Goal: Transaction & Acquisition: Purchase product/service

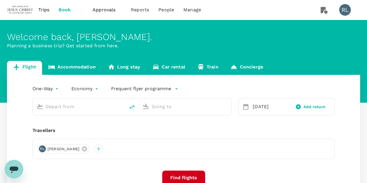
type input "Singapore Changi (SIN)"
type input "Kuala Lumpur Intl ([GEOGRAPHIC_DATA])"
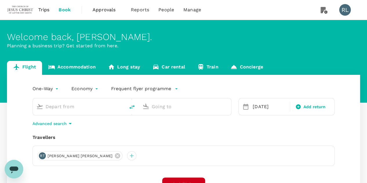
type input "Singapore Changi (SIN)"
type input "Kuala Lumpur Intl ([GEOGRAPHIC_DATA])"
click at [131, 106] on icon "delete" at bounding box center [131, 106] width 7 height 7
type input "Kuala Lumpur Intl ([GEOGRAPHIC_DATA])"
click at [171, 109] on input "Singapore Changi (SIN)" at bounding box center [185, 106] width 67 height 9
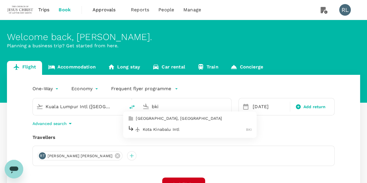
click at [174, 129] on p "Kota Kinabalu Intl" at bounding box center [194, 129] width 103 height 6
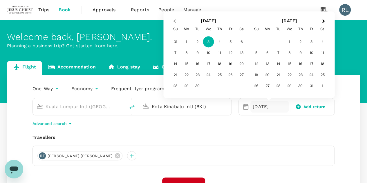
type input "Kota Kinabalu Intl (BKI)"
click at [173, 21] on button "Previous Month" at bounding box center [173, 21] width 9 height 9
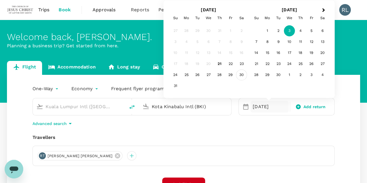
click at [242, 75] on div "30" at bounding box center [241, 75] width 11 height 11
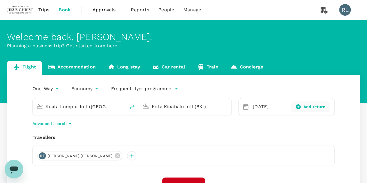
click at [299, 106] on icon at bounding box center [297, 106] width 5 height 5
type input "roundtrip"
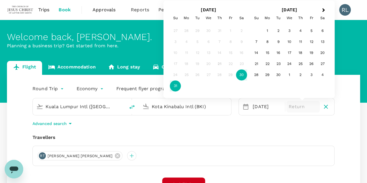
click at [175, 85] on div "31" at bounding box center [175, 86] width 11 height 11
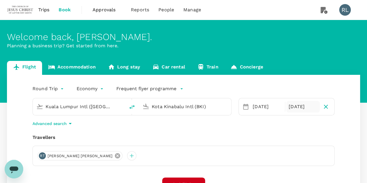
click at [114, 156] on icon at bounding box center [117, 155] width 6 height 6
click at [43, 155] on div at bounding box center [41, 155] width 9 height 9
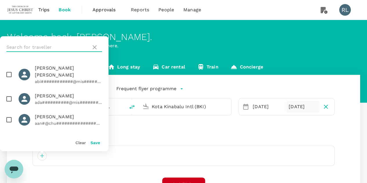
click at [50, 44] on input "text" at bounding box center [47, 47] width 82 height 9
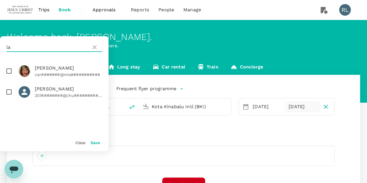
type input "l"
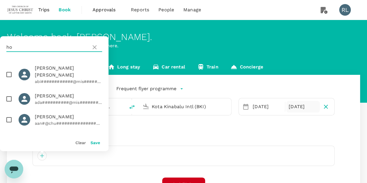
type input "ho"
click at [96, 48] on icon at bounding box center [94, 47] width 7 height 7
click at [9, 72] on input "checkbox" at bounding box center [9, 74] width 12 height 12
checkbox input "true"
click at [96, 144] on button "Save" at bounding box center [95, 142] width 10 height 5
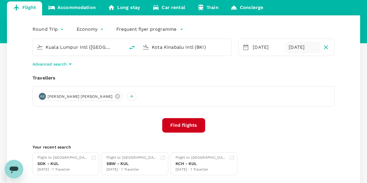
scroll to position [87, 0]
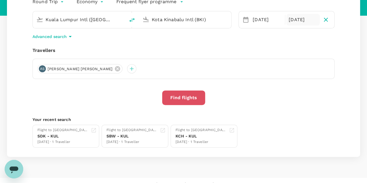
click at [192, 98] on button "Find flights" at bounding box center [183, 97] width 43 height 14
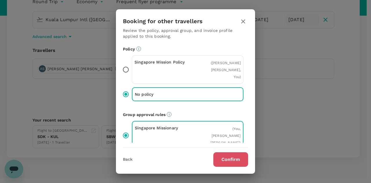
click at [229, 157] on button "Confirm" at bounding box center [230, 159] width 35 height 14
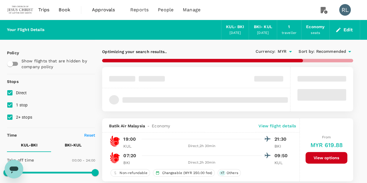
type input "960"
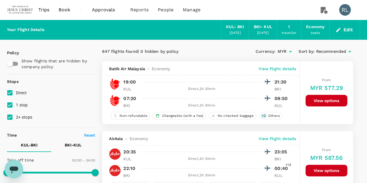
click at [327, 49] on span "Recommended" at bounding box center [331, 51] width 30 height 6
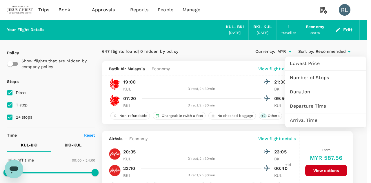
click at [310, 120] on span "Arrival Time" at bounding box center [326, 120] width 72 height 7
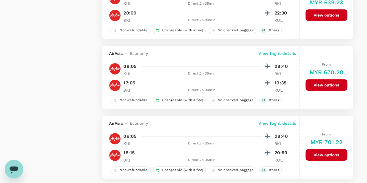
scroll to position [1385, 0]
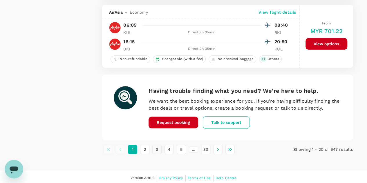
click at [156, 149] on button "3" at bounding box center [156, 149] width 9 height 9
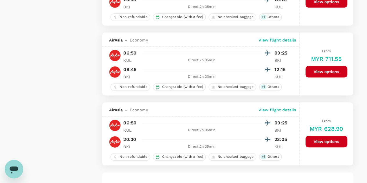
scroll to position [1363, 0]
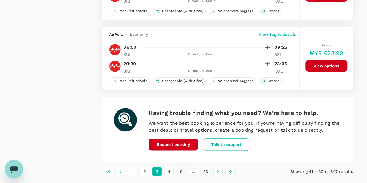
click at [181, 168] on button "5" at bounding box center [181, 171] width 9 height 9
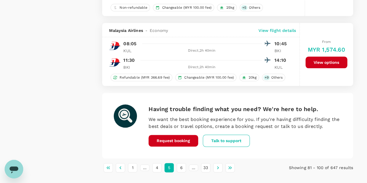
scroll to position [1402, 0]
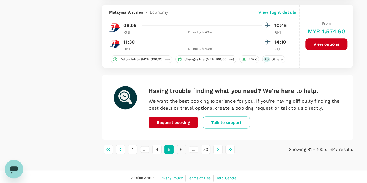
click at [182, 149] on button "6" at bounding box center [181, 149] width 9 height 9
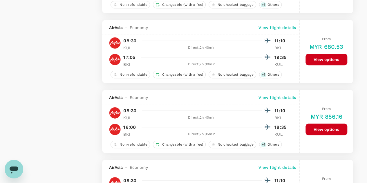
scroll to position [1276, 0]
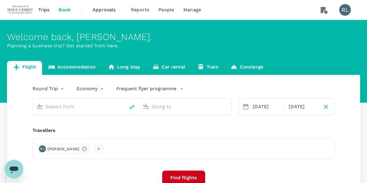
type input "Kuala Lumpur Intl ([GEOGRAPHIC_DATA])"
type input "Kota Kinabalu Intl (BKI)"
type input "Kuala Lumpur Intl ([GEOGRAPHIC_DATA])"
type input "Kota Kinabalu Intl (BKI)"
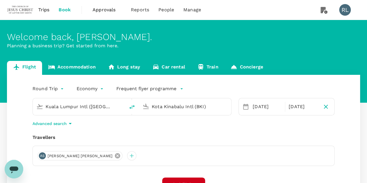
click at [115, 155] on icon at bounding box center [117, 155] width 5 height 5
click at [42, 157] on div at bounding box center [41, 155] width 9 height 9
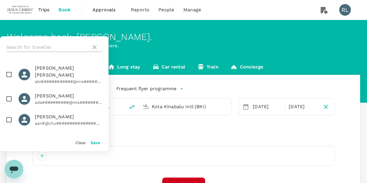
click at [37, 46] on input "text" at bounding box center [47, 47] width 82 height 9
type input "h"
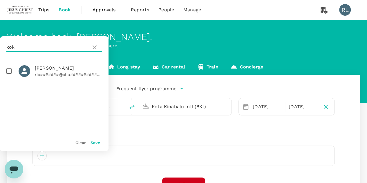
type input "kok"
click at [9, 72] on input "checkbox" at bounding box center [9, 71] width 12 height 12
checkbox input "true"
click at [95, 142] on button "Save" at bounding box center [95, 142] width 10 height 5
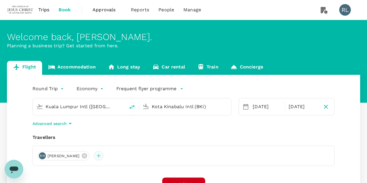
click at [94, 156] on div at bounding box center [98, 155] width 9 height 9
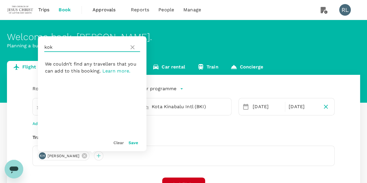
click at [82, 45] on input "kok" at bounding box center [85, 47] width 82 height 9
type input "k"
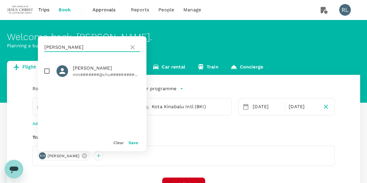
type input "min lian"
click at [47, 72] on input "checkbox" at bounding box center [47, 71] width 12 height 12
checkbox input "true"
click at [133, 142] on button "Save" at bounding box center [133, 142] width 10 height 5
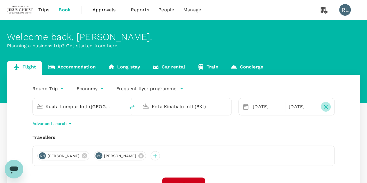
click at [324, 107] on icon "button" at bounding box center [325, 106] width 7 height 7
type input "oneway"
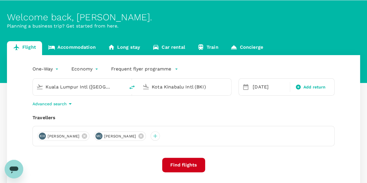
scroll to position [29, 0]
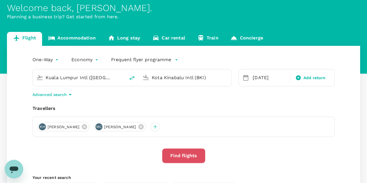
click at [181, 156] on button "Find flights" at bounding box center [183, 155] width 43 height 14
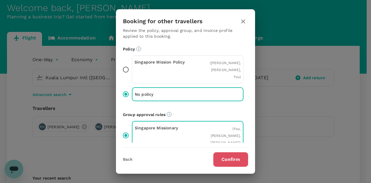
click at [229, 158] on button "Confirm" at bounding box center [230, 159] width 35 height 14
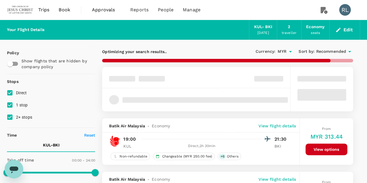
click at [329, 51] on span "Recommended" at bounding box center [331, 51] width 30 height 6
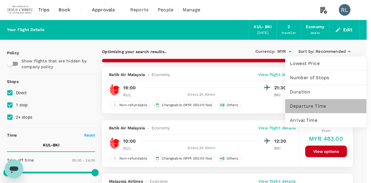
click at [310, 106] on span "Departure Time" at bounding box center [326, 106] width 72 height 7
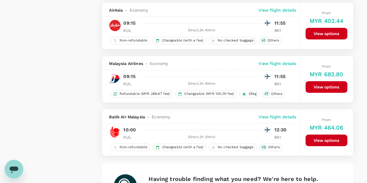
scroll to position [1072, 0]
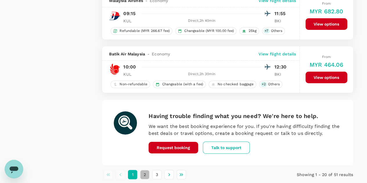
click at [145, 170] on button "2" at bounding box center [144, 174] width 9 height 9
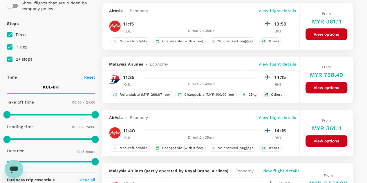
scroll to position [0, 0]
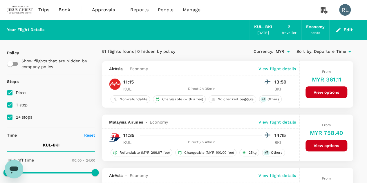
click at [322, 48] on div "Currency : MYR Sort by : Departure Time" at bounding box center [290, 52] width 125 height 10
click at [323, 50] on span "Departure Time" at bounding box center [330, 51] width 32 height 6
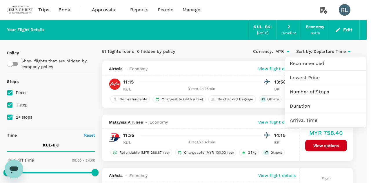
click at [304, 119] on span "Arrival Time" at bounding box center [326, 120] width 72 height 7
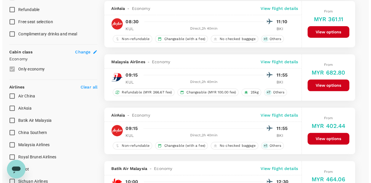
scroll to position [261, 0]
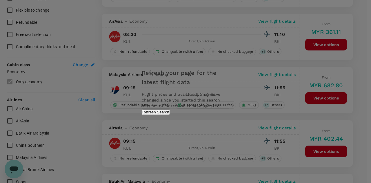
click at [75, 121] on div "Refresh your page for the latest flight data Flight prices and availability may…" at bounding box center [185, 91] width 371 height 183
click at [90, 86] on div "Refresh your page for the latest flight data Flight prices and availability may…" at bounding box center [185, 91] width 371 height 183
click at [365, 95] on div "Refresh your page for the latest flight data Flight prices and availability may…" at bounding box center [185, 91] width 371 height 183
click at [170, 115] on button "Refresh Search" at bounding box center [156, 112] width 28 height 6
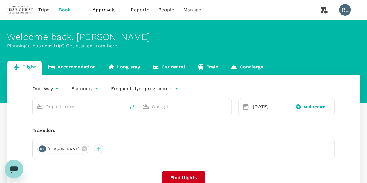
type input "Kuala Lumpur Intl ([GEOGRAPHIC_DATA])"
type input "Kota Kinabalu Intl (BKI)"
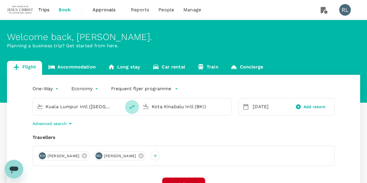
click at [130, 106] on icon "delete" at bounding box center [131, 106] width 7 height 7
type input "Kota Kinabalu Intl (BKI)"
type input "Kuala Lumpur Intl ([GEOGRAPHIC_DATA])"
click at [252, 106] on div "[DATE]" at bounding box center [269, 107] width 38 height 12
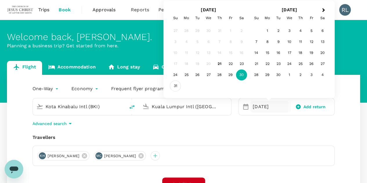
click at [177, 87] on div "31" at bounding box center [175, 86] width 11 height 11
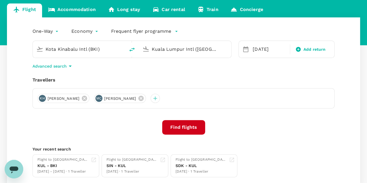
scroll to position [58, 0]
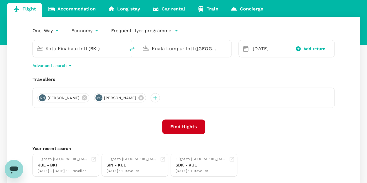
click at [183, 126] on button "Find flights" at bounding box center [183, 126] width 43 height 14
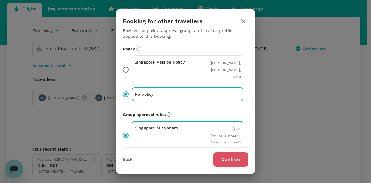
click at [230, 159] on button "Confirm" at bounding box center [230, 159] width 35 height 14
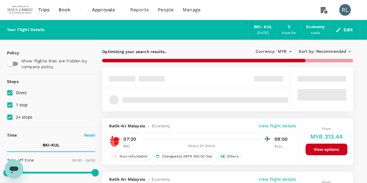
type input "MYR"
type input "1440"
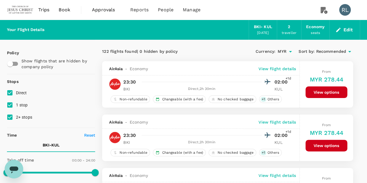
click at [321, 52] on span "Recommended" at bounding box center [331, 51] width 30 height 6
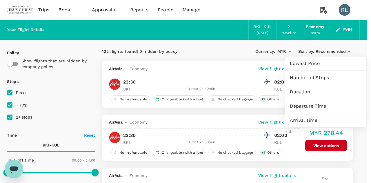
click at [316, 105] on span "Departure Time" at bounding box center [326, 106] width 72 height 7
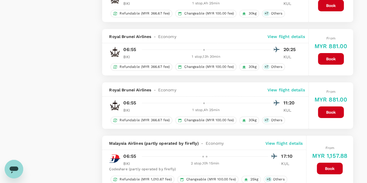
scroll to position [1075, 0]
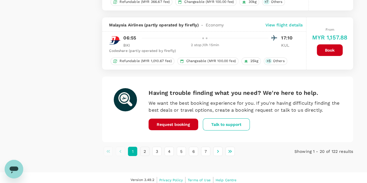
click at [146, 147] on button "2" at bounding box center [144, 151] width 9 height 9
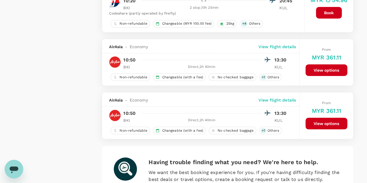
scroll to position [1110, 0]
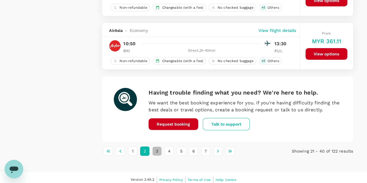
click at [158, 146] on button "3" at bounding box center [156, 150] width 9 height 9
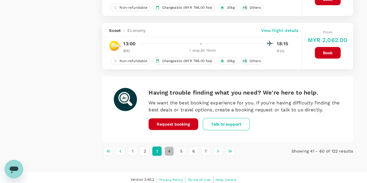
click at [169, 146] on button "4" at bounding box center [168, 150] width 9 height 9
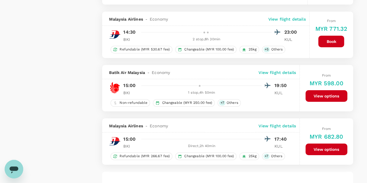
scroll to position [1052, 0]
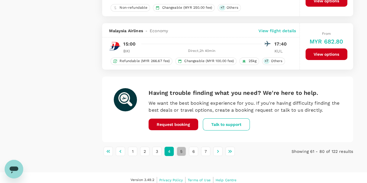
click at [180, 148] on button "5" at bounding box center [181, 151] width 9 height 9
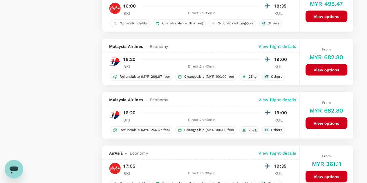
scroll to position [551, 0]
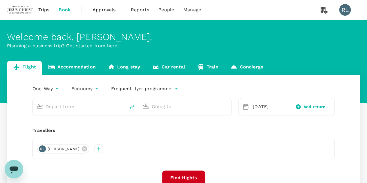
scroll to position [29, 0]
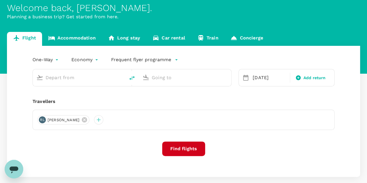
type input "Kota Kinabalu Intl (BKI)"
type input "Kuala Lumpur Intl ([GEOGRAPHIC_DATA])"
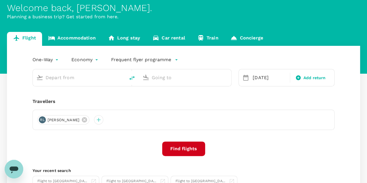
type input "Kota Kinabalu Intl (BKI)"
type input "Kuala Lumpur Intl ([GEOGRAPHIC_DATA])"
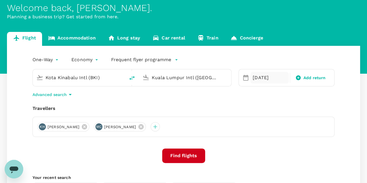
click at [259, 77] on div "[DATE]" at bounding box center [269, 78] width 38 height 12
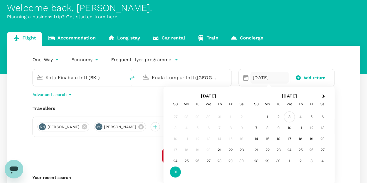
click at [288, 117] on div "3" at bounding box center [289, 116] width 11 height 11
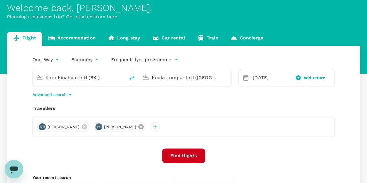
click at [138, 128] on icon at bounding box center [140, 126] width 5 height 5
click at [82, 126] on icon at bounding box center [84, 126] width 5 height 5
click at [43, 127] on div at bounding box center [41, 126] width 9 height 9
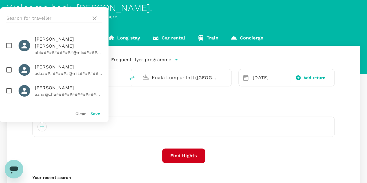
click at [45, 18] on input "text" at bounding box center [47, 18] width 82 height 9
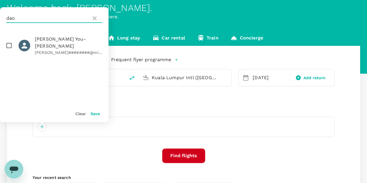
type input "dao"
click at [9, 42] on input "checkbox" at bounding box center [9, 45] width 12 height 12
checkbox input "true"
click at [94, 113] on button "Save" at bounding box center [95, 113] width 10 height 5
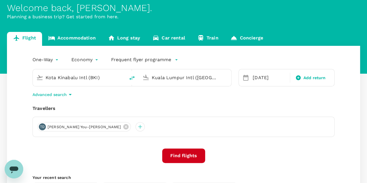
click at [187, 157] on button "Find flights" at bounding box center [183, 155] width 43 height 14
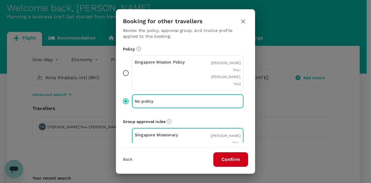
click at [229, 158] on button "Confirm" at bounding box center [230, 159] width 35 height 14
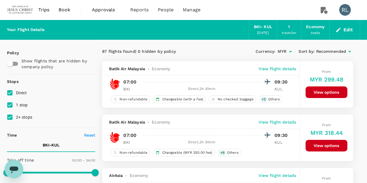
click at [330, 50] on span "Recommended" at bounding box center [331, 51] width 30 height 6
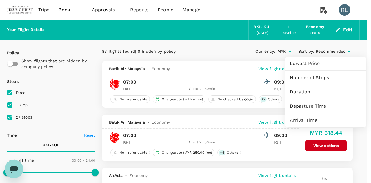
click at [309, 108] on span "Departure Time" at bounding box center [326, 106] width 72 height 7
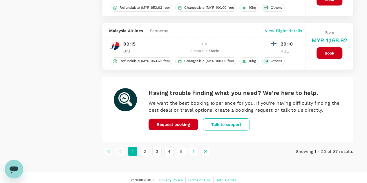
scroll to position [1052, 0]
click at [144, 147] on button "2" at bounding box center [144, 151] width 9 height 9
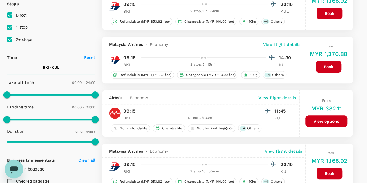
scroll to position [87, 0]
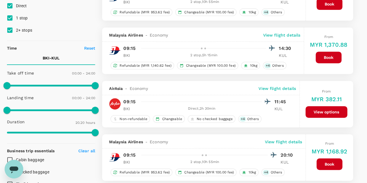
click at [325, 110] on button "View options" at bounding box center [326, 112] width 42 height 12
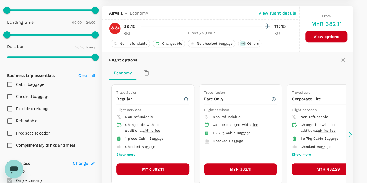
scroll to position [167, 0]
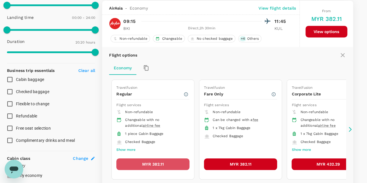
click at [143, 160] on button "MYR 382.11" at bounding box center [152, 164] width 73 height 12
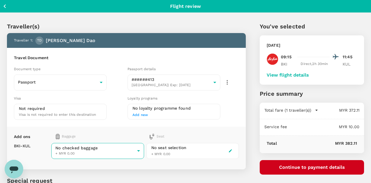
click at [133, 151] on body "Back to flight results Flight review Traveller(s) Traveller 1 : TD Timothy You-…" at bounding box center [185, 122] width 371 height 244
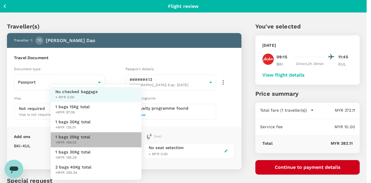
click at [86, 136] on span "1 bags 25Kg total" at bounding box center [72, 137] width 35 height 6
type input "3 - 164.03"
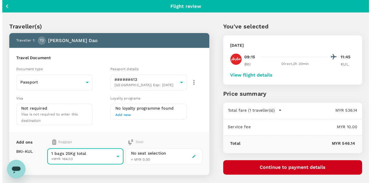
scroll to position [29, 0]
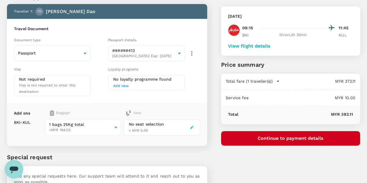
click at [270, 47] on button "View flight details" at bounding box center [249, 45] width 42 height 5
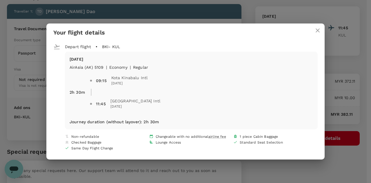
click at [317, 30] on icon "close" at bounding box center [318, 30] width 4 height 4
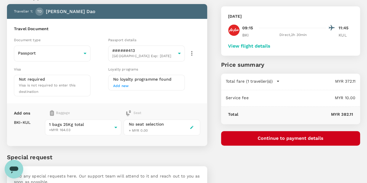
click at [308, 137] on button "Continue to payment details" at bounding box center [290, 138] width 139 height 14
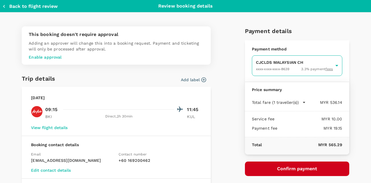
click at [275, 65] on body "Back to flight results Flight review Traveller(s) Traveller 1 : TD Timothy You-…" at bounding box center [185, 95] width 371 height 249
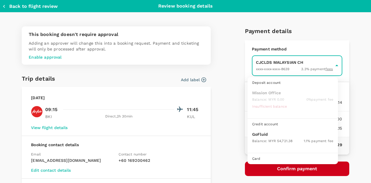
scroll to position [15, 0]
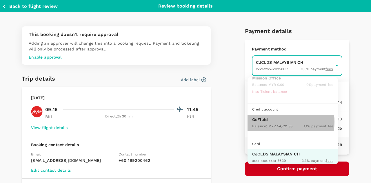
click at [271, 122] on div "Balance : MYR 54,721.38" at bounding box center [272, 125] width 40 height 7
type input "9b357727-6904-47bd-a44e-9a56bf7dfc7a"
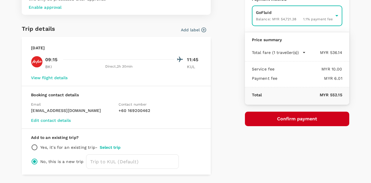
scroll to position [58, 0]
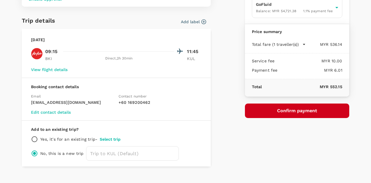
click at [50, 70] on button "View flight details" at bounding box center [49, 69] width 37 height 5
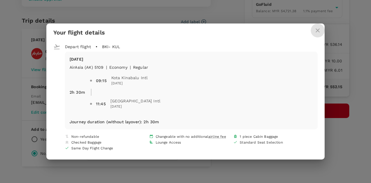
click at [315, 29] on icon "close" at bounding box center [317, 30] width 7 height 7
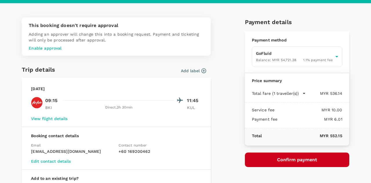
scroll to position [0, 0]
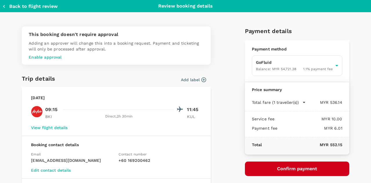
click at [5, 7] on icon "button" at bounding box center [4, 6] width 6 height 6
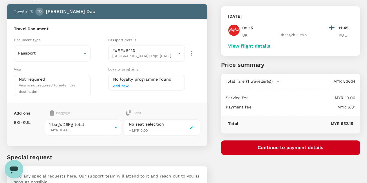
click at [305, 147] on button "Continue to payment details" at bounding box center [290, 147] width 139 height 14
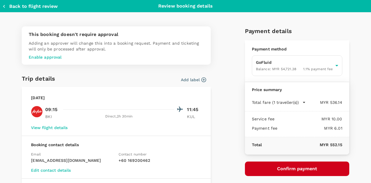
click at [299, 168] on button "Confirm payment" at bounding box center [297, 168] width 104 height 14
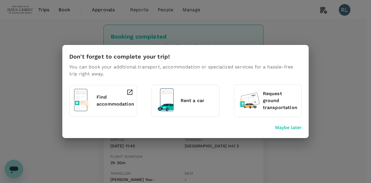
drag, startPoint x: 287, startPoint y: 128, endPoint x: 268, endPoint y: 127, distance: 19.1
click at [287, 128] on p "Maybe later" at bounding box center [288, 127] width 27 height 7
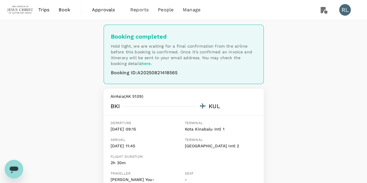
click at [68, 8] on span "Book" at bounding box center [65, 9] width 12 height 7
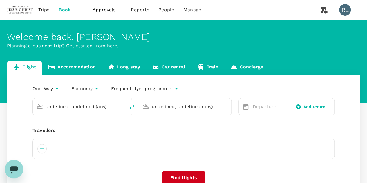
type input "Kota Kinabalu Intl (BKI)"
type input "Kuala Lumpur Intl ([GEOGRAPHIC_DATA])"
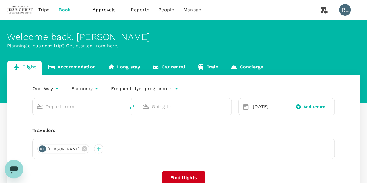
type input "Kota Kinabalu Intl (BKI)"
type input "Kuala Lumpur Intl ([GEOGRAPHIC_DATA])"
type input "Kota Kinabalu Intl (BKI)"
type input "Kuala Lumpur Intl ([GEOGRAPHIC_DATA])"
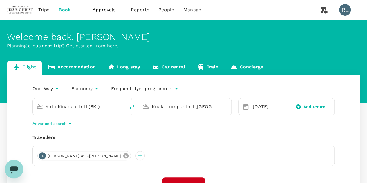
click at [123, 155] on icon at bounding box center [126, 155] width 6 height 6
click at [43, 156] on div at bounding box center [41, 155] width 9 height 9
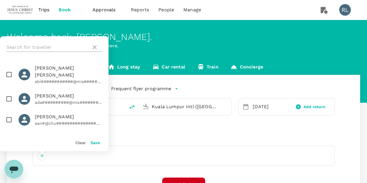
click at [55, 46] on input "text" at bounding box center [47, 47] width 82 height 9
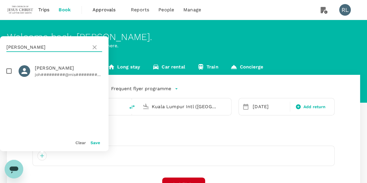
type input "[PERSON_NAME]"
click at [9, 74] on input "checkbox" at bounding box center [9, 71] width 12 height 12
checkbox input "true"
click at [94, 143] on button "Save" at bounding box center [95, 142] width 10 height 5
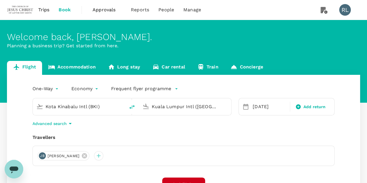
click at [103, 106] on input "Kota Kinabalu Intl (BKI)" at bounding box center [79, 106] width 67 height 9
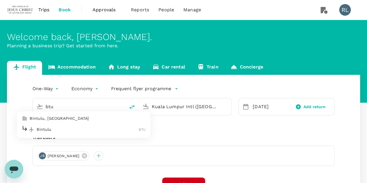
click at [78, 133] on div "Bintulu BTU" at bounding box center [83, 129] width 124 height 9
type input "Bintulu (BTU)"
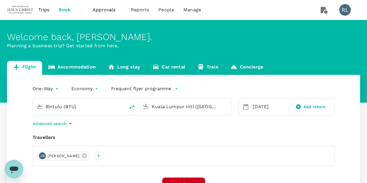
scroll to position [29, 0]
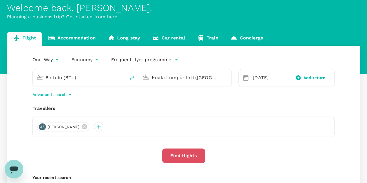
click at [186, 155] on button "Find flights" at bounding box center [183, 155] width 43 height 14
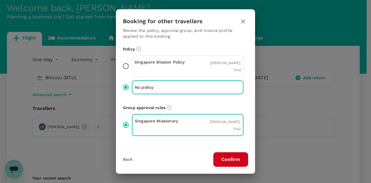
click at [227, 159] on button "Confirm" at bounding box center [230, 159] width 35 height 14
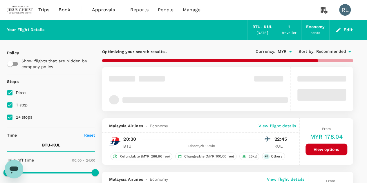
click at [324, 51] on span "Recommended" at bounding box center [331, 51] width 30 height 6
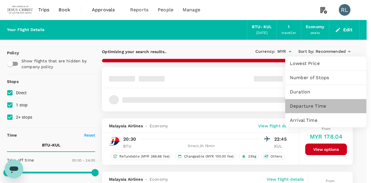
click at [311, 106] on span "Departure Time" at bounding box center [326, 106] width 72 height 7
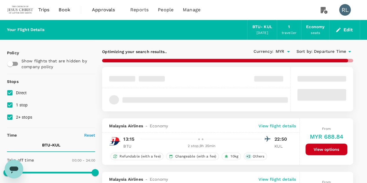
type input "1530"
checkbox input "false"
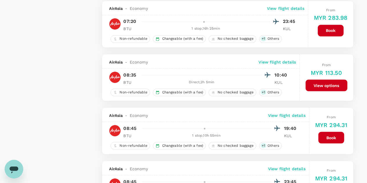
scroll to position [493, 0]
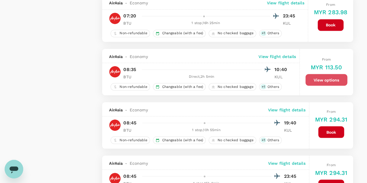
click at [323, 77] on button "View options" at bounding box center [326, 80] width 42 height 12
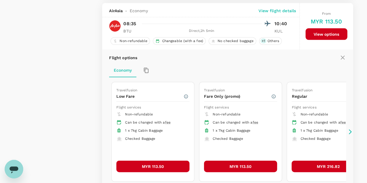
scroll to position [540, 0]
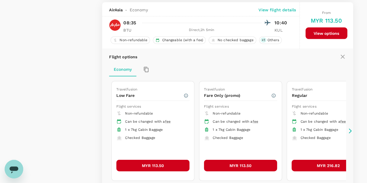
click at [142, 160] on button "MYR 113.50" at bounding box center [152, 165] width 73 height 12
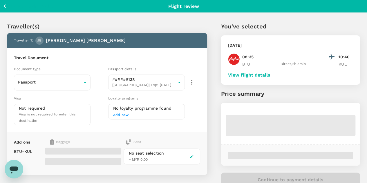
click at [270, 75] on button "View flight details" at bounding box center [249, 74] width 42 height 5
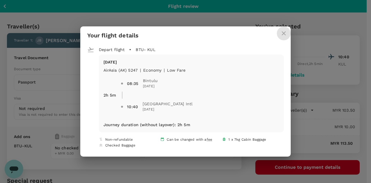
click at [280, 34] on icon "close" at bounding box center [283, 33] width 7 height 7
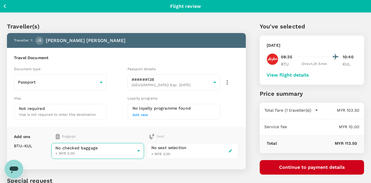
click at [123, 152] on body "Back to flight results Flight review Traveller(s) Traveller 1 : [PERSON_NAME] […" at bounding box center [185, 122] width 371 height 244
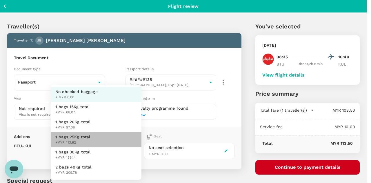
click at [66, 137] on span "1 bags 25Kg total" at bounding box center [72, 137] width 35 height 6
type input "3 - 113.82"
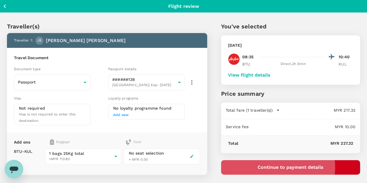
click at [312, 167] on button "Continue to payment details" at bounding box center [290, 167] width 139 height 14
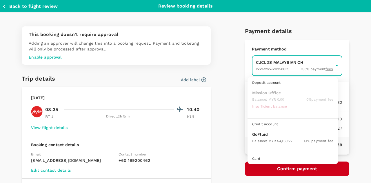
click at [276, 68] on body "Back to flight results Flight review Traveller(s) Traveller 1 : [PERSON_NAME] […" at bounding box center [185, 124] width 371 height 249
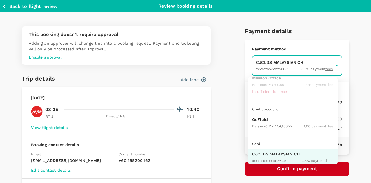
click at [263, 123] on div "Balance : MYR 54,169.22" at bounding box center [272, 125] width 40 height 7
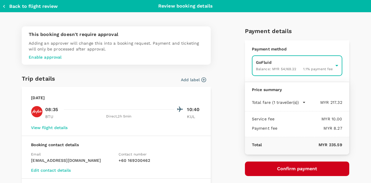
type input "9b357727-6904-47bd-a44e-9a56bf7dfc7a"
click at [287, 169] on button "Confirm payment" at bounding box center [297, 168] width 104 height 14
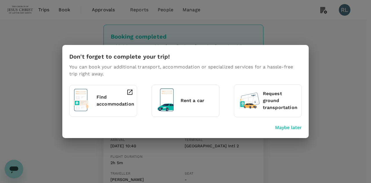
click at [295, 128] on p "Maybe later" at bounding box center [288, 127] width 27 height 7
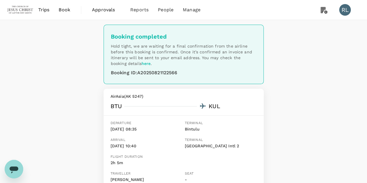
click at [65, 8] on span "Book" at bounding box center [65, 9] width 12 height 7
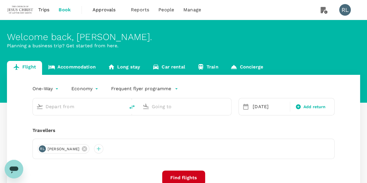
type input "Bintulu (BTU)"
type input "Kuala Lumpur Intl ([GEOGRAPHIC_DATA])"
type input "Bintulu (BTU)"
type input "Kuala Lumpur Intl ([GEOGRAPHIC_DATA])"
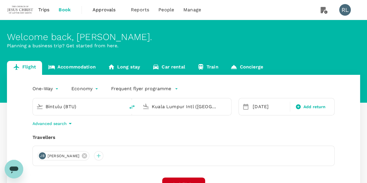
click at [88, 155] on icon at bounding box center [84, 155] width 6 height 6
click at [43, 156] on div at bounding box center [41, 155] width 9 height 9
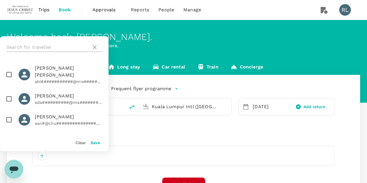
click at [56, 49] on input "text" at bounding box center [47, 47] width 82 height 9
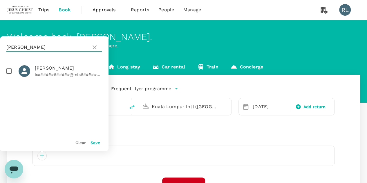
type input "awerkamp"
click at [10, 71] on input "checkbox" at bounding box center [9, 71] width 12 height 12
checkbox input "true"
click at [94, 142] on button "Save" at bounding box center [95, 142] width 10 height 5
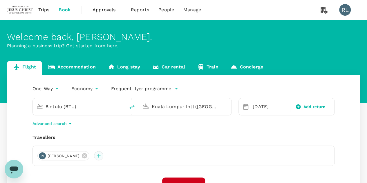
click at [103, 156] on div at bounding box center [98, 155] width 9 height 9
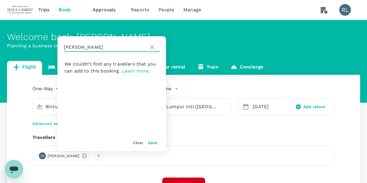
drag, startPoint x: 94, startPoint y: 46, endPoint x: 63, endPoint y: 47, distance: 31.0
click at [63, 47] on div "awerkamp" at bounding box center [111, 47] width 108 height 22
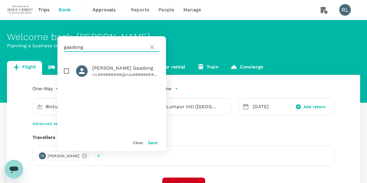
type input "gaadong"
click at [68, 73] on input "checkbox" at bounding box center [66, 71] width 12 height 12
checkbox input "true"
click at [152, 142] on button "Save" at bounding box center [153, 142] width 10 height 5
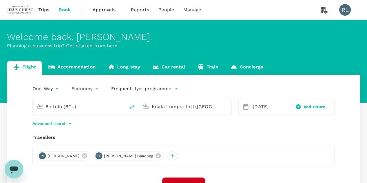
click at [98, 108] on input "Bintulu (BTU)" at bounding box center [79, 106] width 67 height 9
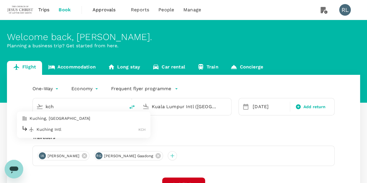
click at [61, 129] on p "Kuching Intl" at bounding box center [88, 129] width 102 height 6
type input "Kuching Intl (KCH)"
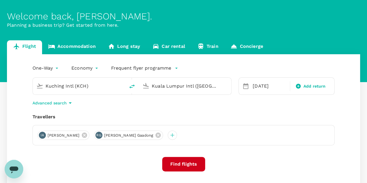
scroll to position [29, 0]
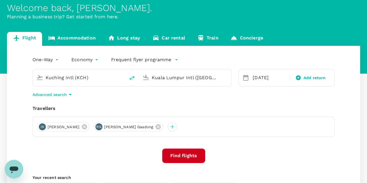
click at [186, 157] on button "Find flights" at bounding box center [183, 155] width 43 height 14
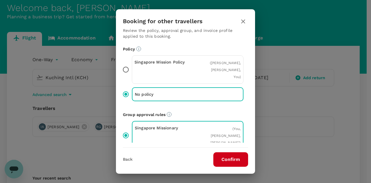
click at [233, 158] on button "Confirm" at bounding box center [230, 159] width 35 height 14
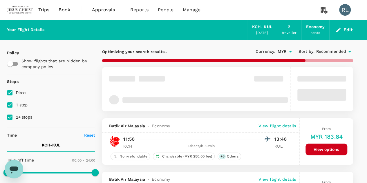
click at [324, 52] on span "Recommended" at bounding box center [331, 51] width 30 height 6
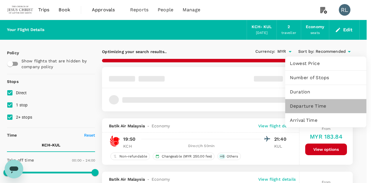
click at [314, 106] on span "Departure Time" at bounding box center [326, 106] width 72 height 7
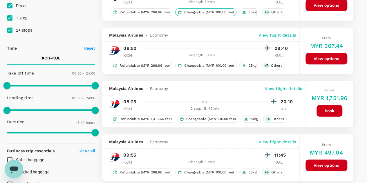
scroll to position [58, 0]
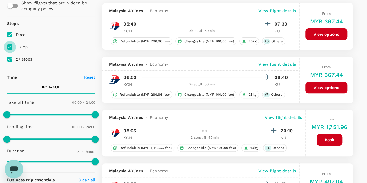
click at [9, 48] on input "1 stop" at bounding box center [10, 47] width 12 height 12
checkbox input "false"
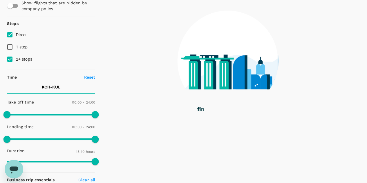
click at [10, 57] on input "2+ stops" at bounding box center [10, 59] width 12 height 12
checkbox input "false"
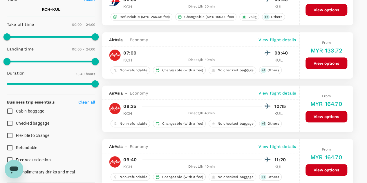
scroll to position [145, 0]
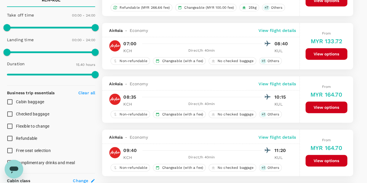
click at [321, 106] on button "View options" at bounding box center [326, 107] width 42 height 12
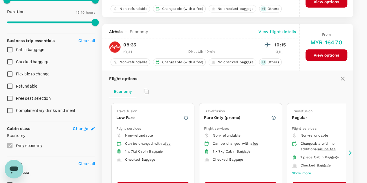
scroll to position [220, 0]
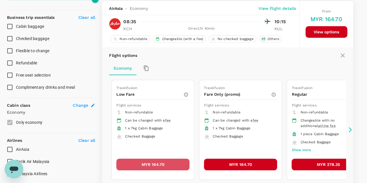
click at [137, 160] on button "MYR 164.70" at bounding box center [152, 165] width 73 height 12
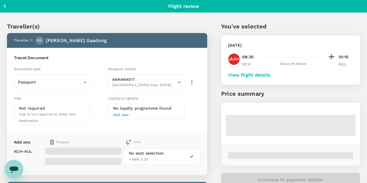
click at [270, 76] on button "View flight details" at bounding box center [249, 74] width 42 height 5
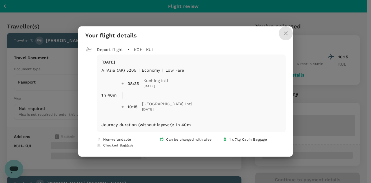
click at [282, 32] on icon "close" at bounding box center [285, 33] width 7 height 7
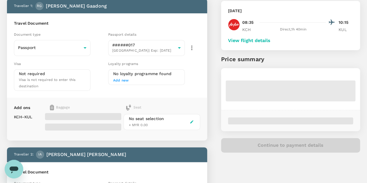
scroll to position [29, 0]
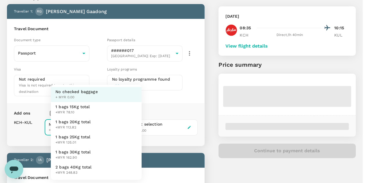
click at [137, 122] on body "Back to flight results Flight review Traveller(s) Traveller 1 : RG Rick Perry G…" at bounding box center [183, 172] width 367 height 403
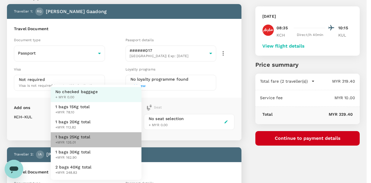
click at [89, 140] on span "+MYR 135.01" at bounding box center [72, 143] width 35 height 6
type input "3 - 135.01"
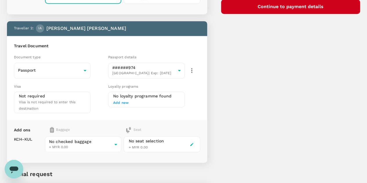
scroll to position [174, 0]
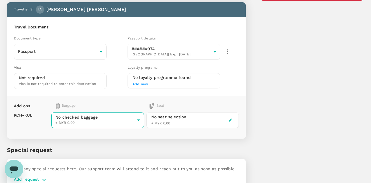
click at [128, 117] on body "Back to flight results Flight review Traveller(s) Traveller 1 : RG Rick Perry G…" at bounding box center [185, 19] width 371 height 387
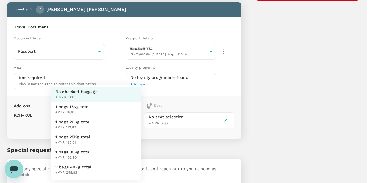
click at [85, 137] on span "1 bags 25Kg total" at bounding box center [72, 137] width 35 height 6
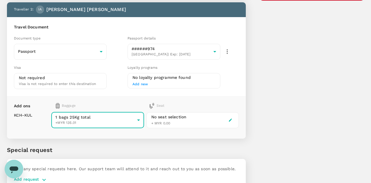
type input "3 - 135.01"
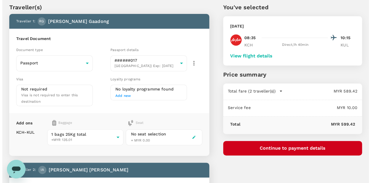
scroll to position [0, 0]
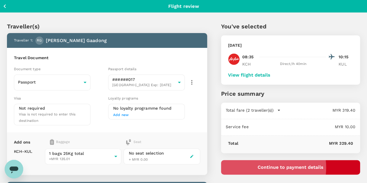
click at [293, 167] on button "Continue to payment details" at bounding box center [290, 167] width 139 height 14
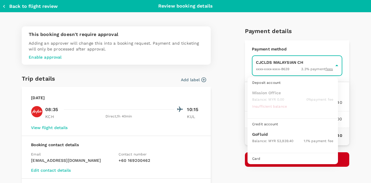
scroll to position [15, 0]
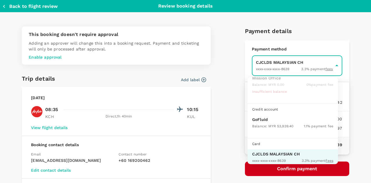
click at [264, 117] on p "GoFluid" at bounding box center [292, 120] width 81 height 6
type input "9b357727-6904-47bd-a44e-9a56bf7dfc7a"
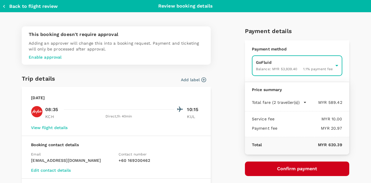
click at [286, 167] on button "Confirm payment" at bounding box center [297, 168] width 104 height 14
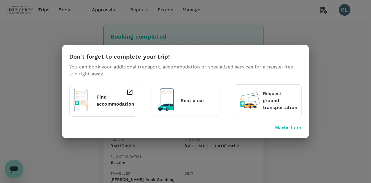
drag, startPoint x: 294, startPoint y: 127, endPoint x: 290, endPoint y: 127, distance: 4.3
click at [294, 127] on p "Maybe later" at bounding box center [288, 127] width 27 height 7
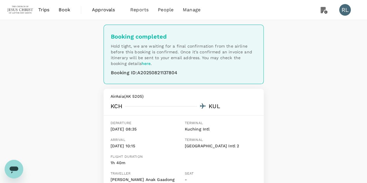
click at [64, 8] on span "Book" at bounding box center [65, 9] width 12 height 7
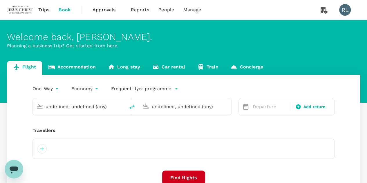
type input "Kuching Intl (KCH)"
type input "Kuala Lumpur Intl ([GEOGRAPHIC_DATA])"
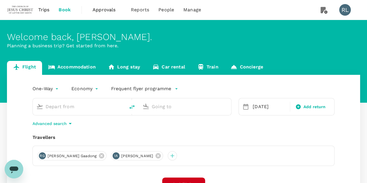
type input "Kuching Intl (KCH)"
type input "Kuala Lumpur Intl ([GEOGRAPHIC_DATA])"
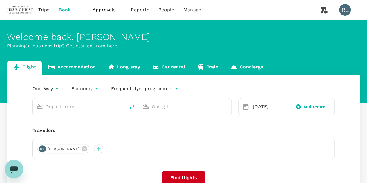
type input "Kuching Intl (KCH)"
type input "Kuala Lumpur Intl ([GEOGRAPHIC_DATA])"
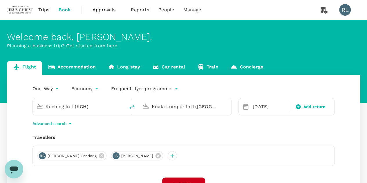
drag, startPoint x: 99, startPoint y: 108, endPoint x: 37, endPoint y: 103, distance: 62.8
click at [37, 103] on div "Kuching Intl (KCH)" at bounding box center [78, 105] width 88 height 13
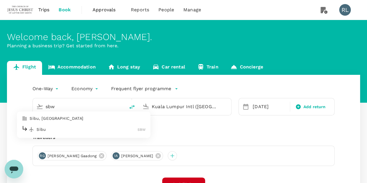
click at [54, 130] on p "Sibu" at bounding box center [87, 129] width 101 height 6
type input "Sibu (SBW)"
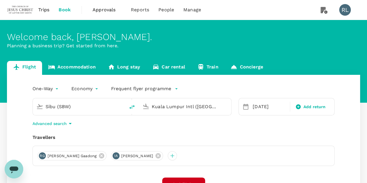
scroll to position [29, 0]
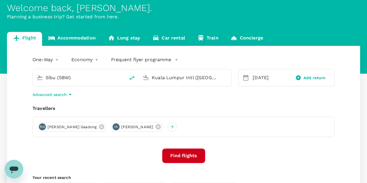
drag, startPoint x: 157, startPoint y: 126, endPoint x: 140, endPoint y: 130, distance: 17.4
click at [156, 126] on icon at bounding box center [157, 126] width 5 height 5
click at [99, 128] on icon at bounding box center [101, 126] width 5 height 5
click at [42, 126] on div at bounding box center [41, 126] width 9 height 9
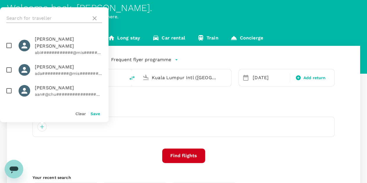
click at [55, 16] on input "text" at bounding box center [47, 18] width 82 height 9
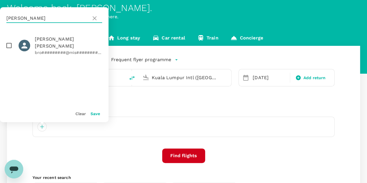
type input "hanson"
click at [10, 43] on input "checkbox" at bounding box center [9, 45] width 12 height 12
checkbox input "true"
click at [93, 114] on button "Save" at bounding box center [95, 113] width 10 height 5
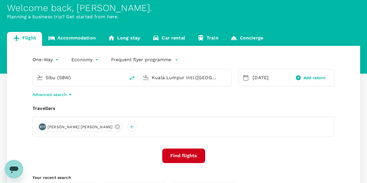
click at [184, 158] on button "Find flights" at bounding box center [183, 155] width 43 height 14
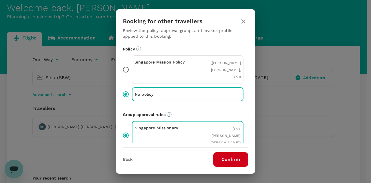
click at [225, 158] on button "Confirm" at bounding box center [230, 159] width 35 height 14
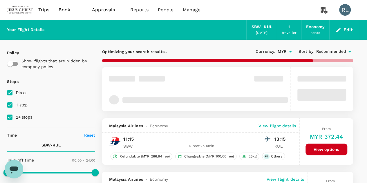
type input "1010"
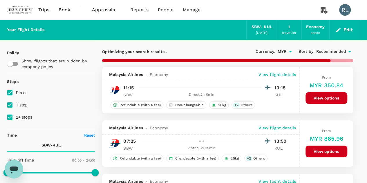
checkbox input "false"
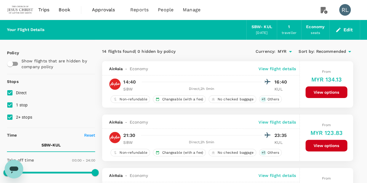
click at [333, 51] on span "Recommended" at bounding box center [331, 51] width 30 height 6
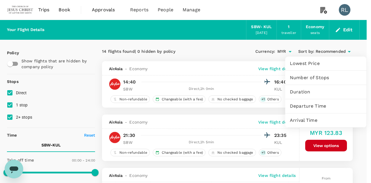
click at [309, 107] on span "Departure Time" at bounding box center [326, 106] width 72 height 7
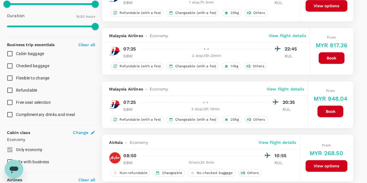
scroll to position [203, 0]
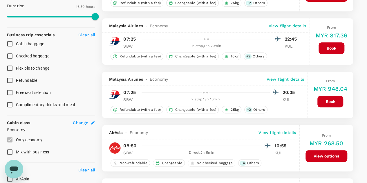
click at [327, 157] on button "View options" at bounding box center [326, 156] width 42 height 12
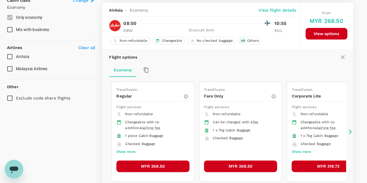
scroll to position [327, 0]
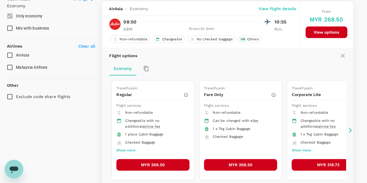
click at [149, 164] on button "MYR 268.50" at bounding box center [152, 165] width 73 height 12
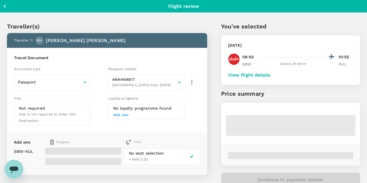
click at [270, 77] on button "View flight details" at bounding box center [249, 74] width 42 height 5
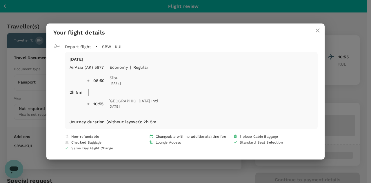
click at [316, 30] on icon "close" at bounding box center [317, 30] width 7 height 7
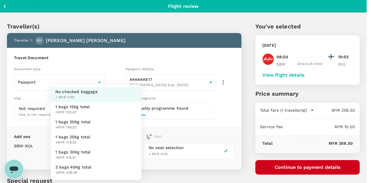
drag, startPoint x: 123, startPoint y: 151, endPoint x: 118, endPoint y: 152, distance: 5.1
click at [122, 151] on body "Back to flight results Flight review Traveller(s) Traveller 1 : BH Brody Ronald…" at bounding box center [185, 124] width 371 height 249
click at [74, 137] on span "1 bags 25Kg total" at bounding box center [72, 137] width 35 height 6
type input "3 - 178.55"
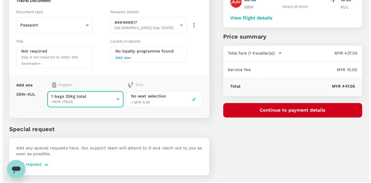
scroll to position [58, 0]
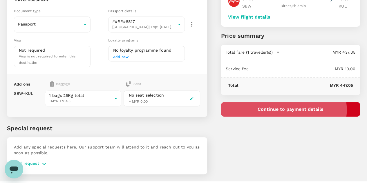
click at [318, 110] on button "Continue to payment details" at bounding box center [290, 109] width 139 height 14
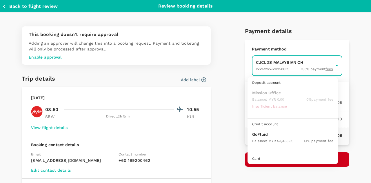
click at [272, 70] on body "Back to flight results Flight review Traveller(s) Traveller 1 : BH Brody Ronald…" at bounding box center [185, 66] width 371 height 249
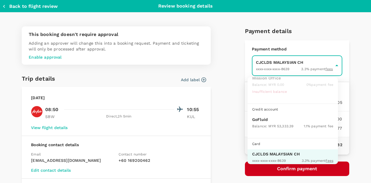
click at [259, 122] on div "Balance : MYR 53,333.39" at bounding box center [272, 125] width 41 height 7
type input "9b357727-6904-47bd-a44e-9a56bf7dfc7a"
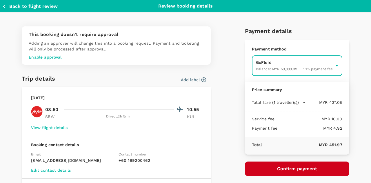
click at [284, 168] on button "Confirm payment" at bounding box center [297, 168] width 104 height 14
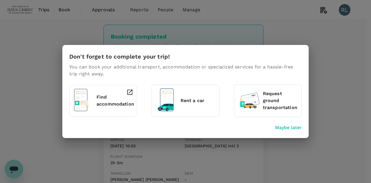
click at [237, 150] on div "Don't forget to complete your trip! You can book your additional transport, acc…" at bounding box center [185, 91] width 371 height 183
click at [292, 127] on p "Maybe later" at bounding box center [288, 127] width 27 height 7
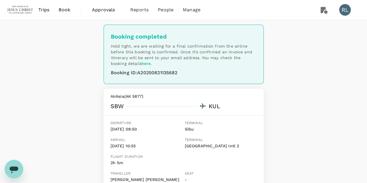
click at [69, 9] on span "Book" at bounding box center [65, 9] width 12 height 7
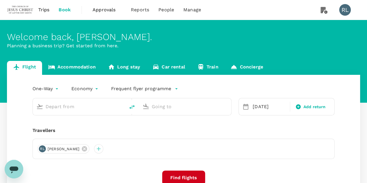
type input "Sibu (SBW)"
type input "Kuala Lumpur Intl ([GEOGRAPHIC_DATA])"
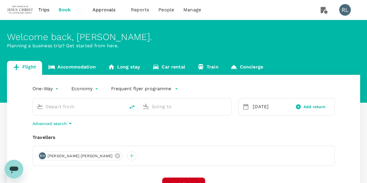
type input "Sibu (SBW)"
type input "Kuala Lumpur Intl ([GEOGRAPHIC_DATA])"
click at [76, 108] on input "Sibu (SBW)" at bounding box center [79, 106] width 67 height 9
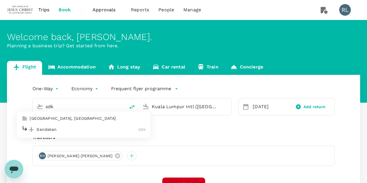
click at [59, 131] on p "Sandakan" at bounding box center [88, 129] width 102 height 6
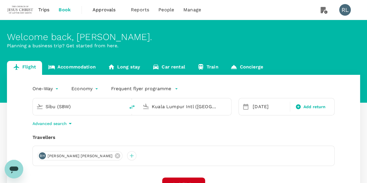
type input "Sandakan (SDK)"
click at [114, 156] on icon at bounding box center [117, 155] width 6 height 6
click at [42, 155] on div at bounding box center [41, 155] width 9 height 9
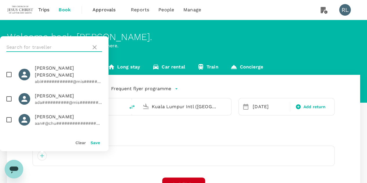
click at [55, 45] on input "text" at bounding box center [47, 47] width 82 height 9
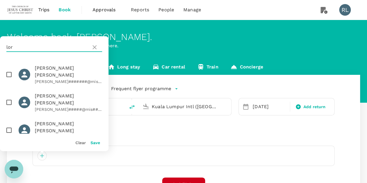
type input "lor"
click at [8, 96] on input "checkbox" at bounding box center [9, 102] width 12 height 12
checkbox input "true"
click at [95, 144] on button "Save" at bounding box center [95, 142] width 10 height 5
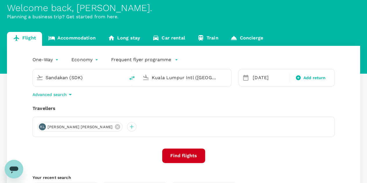
scroll to position [58, 0]
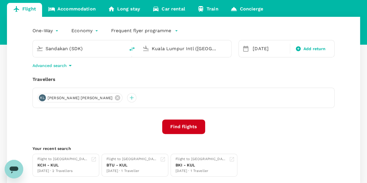
click at [184, 125] on button "Find flights" at bounding box center [183, 126] width 43 height 14
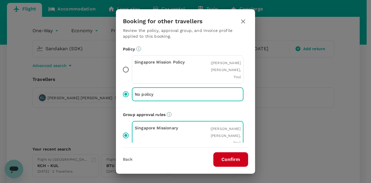
click at [228, 160] on button "Confirm" at bounding box center [230, 159] width 35 height 14
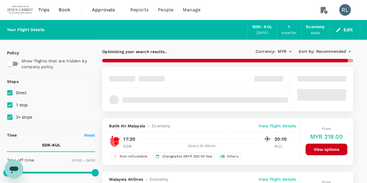
click at [332, 51] on span "Recommended" at bounding box center [331, 51] width 30 height 6
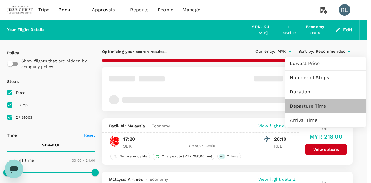
click at [310, 106] on span "Departure Time" at bounding box center [326, 106] width 72 height 7
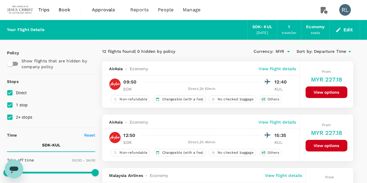
click at [322, 91] on button "View options" at bounding box center [326, 92] width 42 height 12
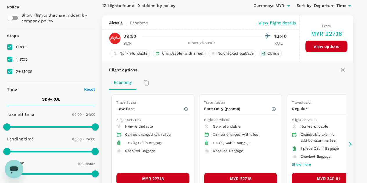
scroll to position [61, 0]
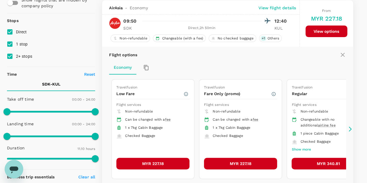
click at [156, 162] on button "MYR 227.18" at bounding box center [152, 164] width 73 height 12
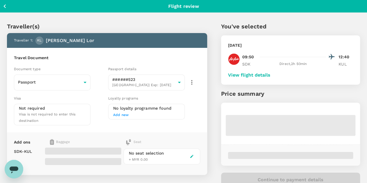
click at [270, 74] on button "View flight details" at bounding box center [249, 74] width 42 height 5
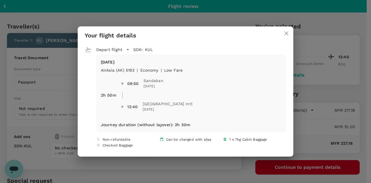
click at [283, 34] on icon "close" at bounding box center [286, 33] width 7 height 7
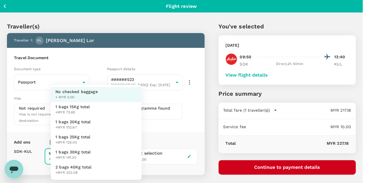
click at [118, 149] on body "Back to flight results Flight review Traveller(s) Traveller 1 : [PERSON_NAME] T…" at bounding box center [183, 127] width 367 height 255
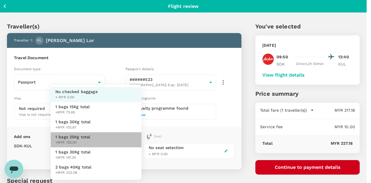
click at [83, 138] on span "1 bags 25Kg total" at bounding box center [72, 137] width 35 height 6
type input "3 - 125"
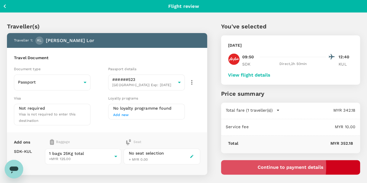
click at [280, 166] on button "Continue to payment details" at bounding box center [290, 167] width 139 height 14
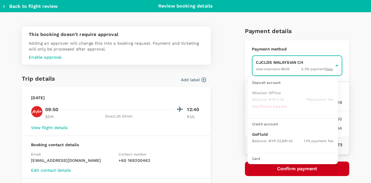
click at [264, 64] on body "Back to flight results Flight review Traveller(s) Traveller 1 : [PERSON_NAME] T…" at bounding box center [185, 124] width 371 height 249
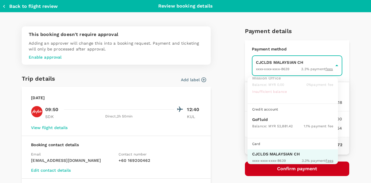
click at [264, 64] on div at bounding box center [185, 91] width 371 height 183
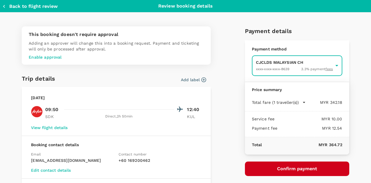
click at [264, 64] on body "Back to flight results Flight review Traveller(s) Traveller 1 : [PERSON_NAME] T…" at bounding box center [185, 124] width 371 height 249
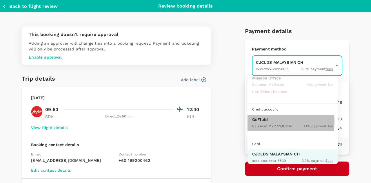
click at [262, 122] on div "Balance : MYR 52,881.42" at bounding box center [272, 125] width 41 height 7
type input "9b357727-6904-47bd-a44e-9a56bf7dfc7a"
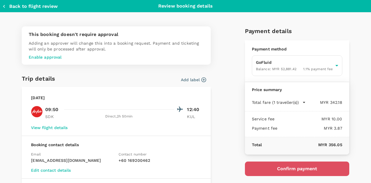
click at [254, 169] on button "Confirm payment" at bounding box center [297, 168] width 104 height 14
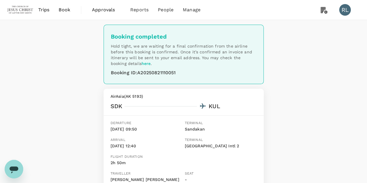
click at [66, 10] on span "Book" at bounding box center [65, 9] width 12 height 7
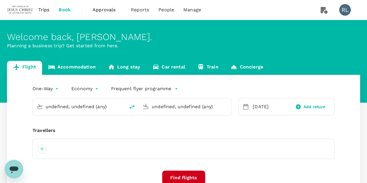
type input "Sandakan (SDK)"
type input "Kuala Lumpur Intl ([GEOGRAPHIC_DATA])"
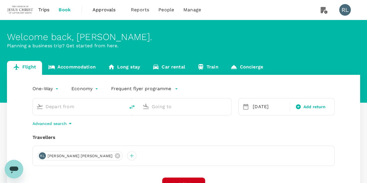
type input "Sandakan (SDK)"
type input "Kuala Lumpur Intl ([GEOGRAPHIC_DATA])"
click at [115, 156] on icon at bounding box center [117, 155] width 5 height 5
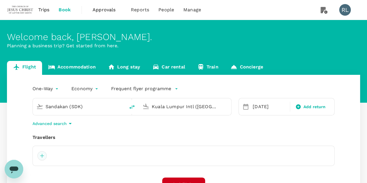
click at [41, 157] on div at bounding box center [41, 155] width 9 height 9
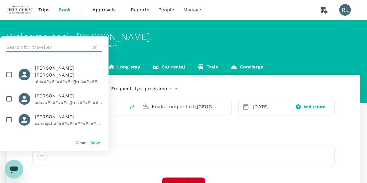
click at [46, 47] on input "text" at bounding box center [47, 47] width 82 height 9
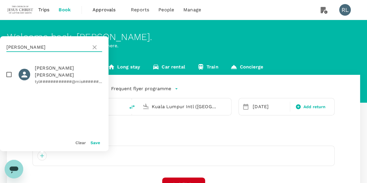
type input "[PERSON_NAME]"
click at [8, 72] on input "checkbox" at bounding box center [9, 74] width 12 height 12
checkbox input "true"
click at [94, 143] on button "Save" at bounding box center [95, 142] width 10 height 5
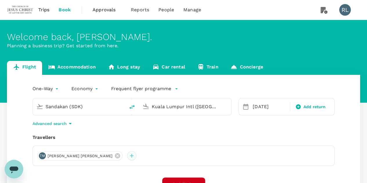
click at [127, 157] on div at bounding box center [131, 155] width 9 height 9
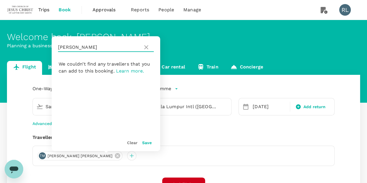
drag, startPoint x: 84, startPoint y: 47, endPoint x: 52, endPoint y: 48, distance: 31.9
click at [52, 48] on div "[PERSON_NAME]" at bounding box center [106, 47] width 108 height 22
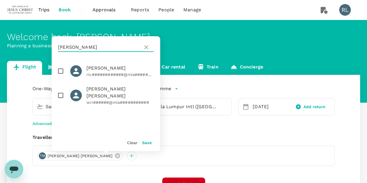
type input "[PERSON_NAME]"
click at [61, 91] on input "checkbox" at bounding box center [61, 95] width 12 height 12
checkbox input "true"
click at [149, 143] on button "Save" at bounding box center [147, 142] width 10 height 5
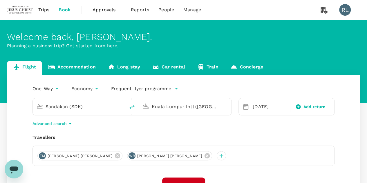
click at [95, 108] on input "Sandakan (SDK)" at bounding box center [79, 106] width 67 height 9
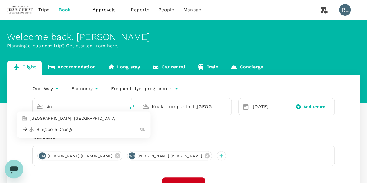
click at [61, 128] on p "Singapore Changi" at bounding box center [88, 129] width 103 height 6
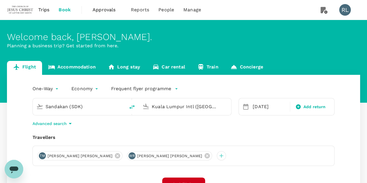
type input "Singapore Changi (SIN)"
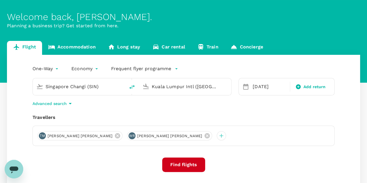
scroll to position [29, 0]
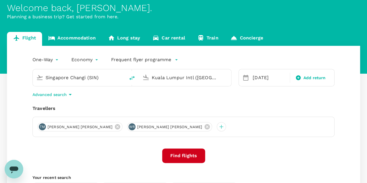
click at [182, 155] on button "Find flights" at bounding box center [183, 155] width 43 height 14
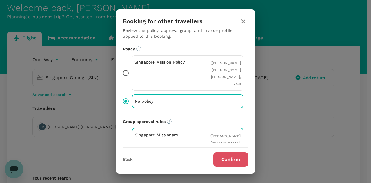
click at [235, 162] on button "Confirm" at bounding box center [230, 159] width 35 height 14
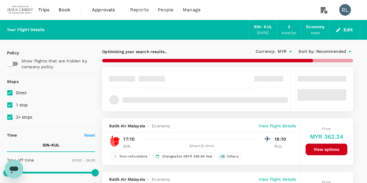
type input "510"
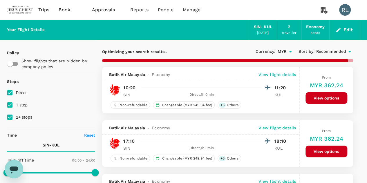
click at [334, 51] on span "Recommended" at bounding box center [331, 51] width 30 height 6
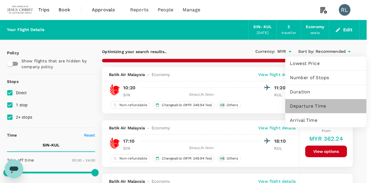
click at [306, 106] on span "Departure Time" at bounding box center [326, 106] width 72 height 7
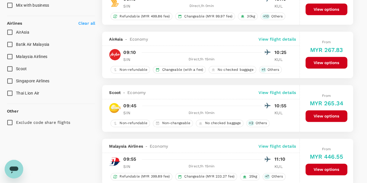
scroll to position [406, 0]
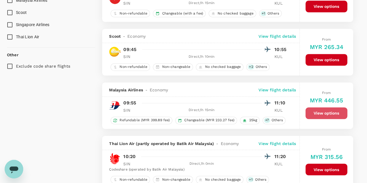
click at [317, 112] on button "View options" at bounding box center [326, 113] width 42 height 12
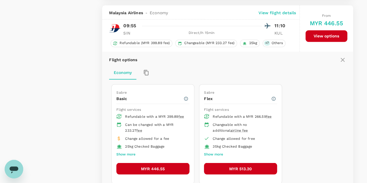
scroll to position [486, 0]
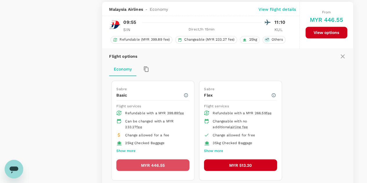
click at [158, 160] on button "MYR 446.55" at bounding box center [152, 165] width 73 height 12
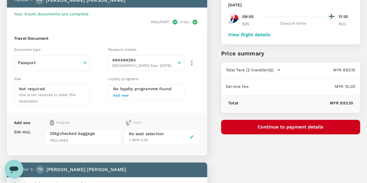
scroll to position [29, 0]
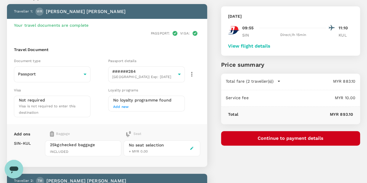
click at [270, 45] on button "View flight details" at bounding box center [249, 45] width 42 height 5
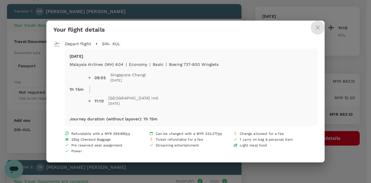
click at [317, 26] on icon "close" at bounding box center [317, 27] width 7 height 7
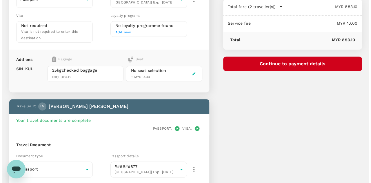
scroll to position [116, 0]
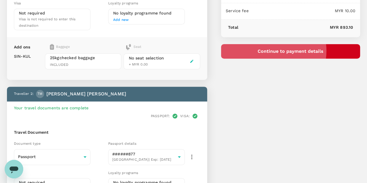
click at [303, 51] on button "Continue to payment details" at bounding box center [290, 51] width 139 height 14
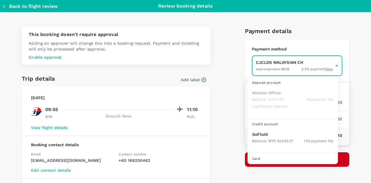
click at [269, 63] on body "Back to flight results Flight review Traveller(s) Traveller 1 : WR William Thom…" at bounding box center [185, 93] width 371 height 418
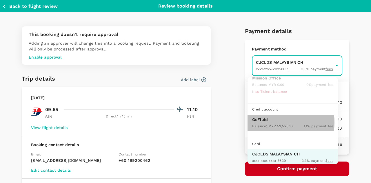
click at [262, 122] on div "Balance : MYR 52,525.37" at bounding box center [272, 125] width 41 height 7
type input "9b357727-6904-47bd-a44e-9a56bf7dfc7a"
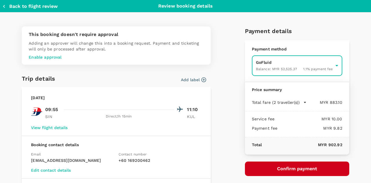
click at [282, 167] on button "Confirm payment" at bounding box center [297, 168] width 104 height 14
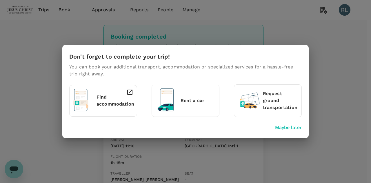
click at [290, 127] on p "Maybe later" at bounding box center [288, 127] width 27 height 7
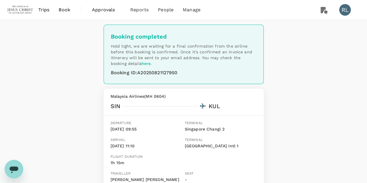
click at [304, 118] on div "Booking completed Hold tight, we are waiting for a final confirmation from the …" at bounding box center [183, 145] width 367 height 251
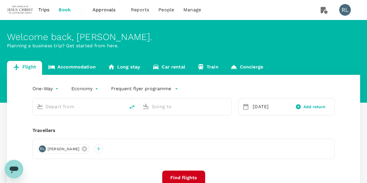
type input "Kuala Lumpur Intl ([GEOGRAPHIC_DATA])"
type input "Kota Kinabalu Intl (BKI)"
type input "Kuala Lumpur Intl ([GEOGRAPHIC_DATA])"
type input "Kota Kinabalu Intl (BKI)"
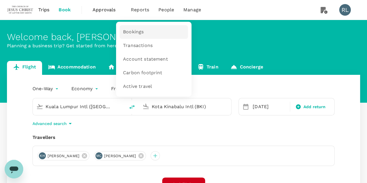
click at [131, 33] on span "Bookings" at bounding box center [133, 32] width 21 height 7
